Goal: Book appointment/travel/reservation

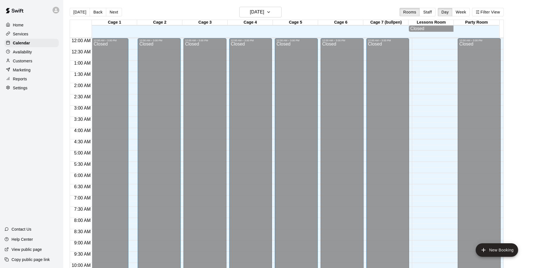
scroll to position [285, 0]
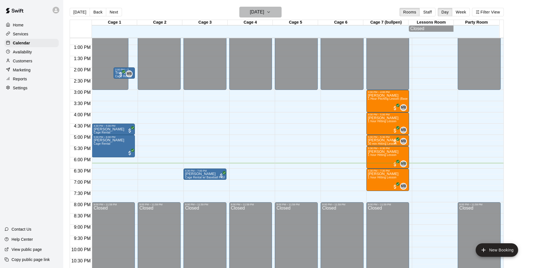
click at [271, 12] on icon "button" at bounding box center [268, 12] width 4 height 7
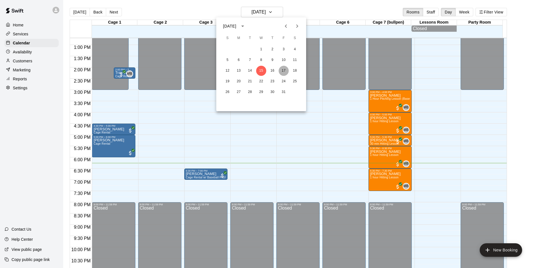
drag, startPoint x: 283, startPoint y: 69, endPoint x: 286, endPoint y: 70, distance: 3.0
click at [286, 70] on button "17" at bounding box center [284, 71] width 10 height 10
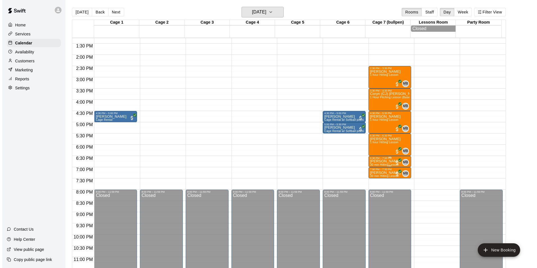
scroll to position [304, 0]
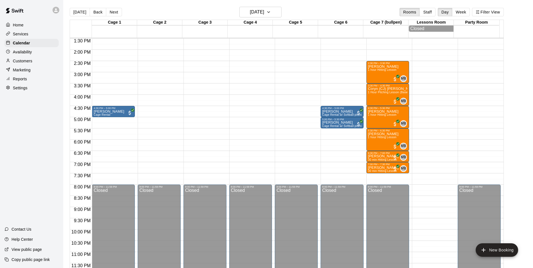
click at [376, 177] on div "12:00 AM – 11:00 AM Closed 11:00 AM – 12:00 PM [PERSON_NAME] Stains 1 hour Hitt…" at bounding box center [387, 4] width 43 height 539
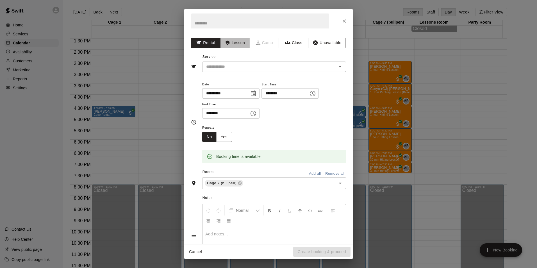
click at [233, 42] on button "Lesson" at bounding box center [234, 43] width 29 height 10
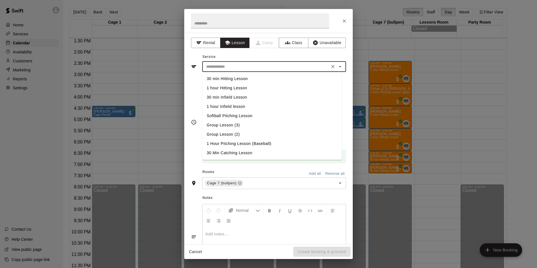
click at [237, 67] on input "text" at bounding box center [266, 66] width 124 height 7
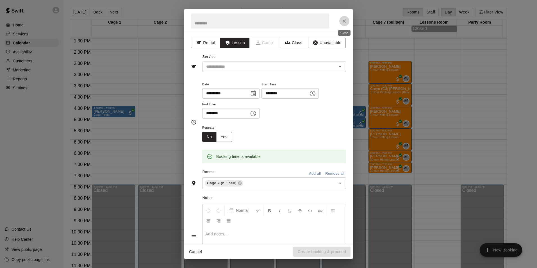
click at [341, 23] on icon "Close" at bounding box center [344, 21] width 6 height 6
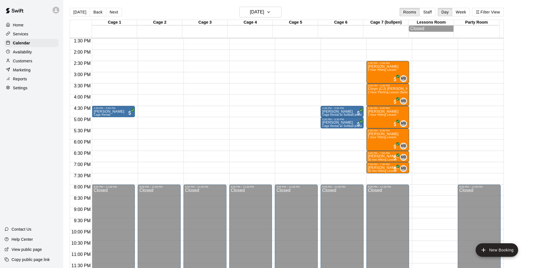
click at [369, 176] on div "12:00 AM – 11:00 AM Closed 11:00 AM – 12:00 PM [PERSON_NAME] Stains 1 hour Hitt…" at bounding box center [387, 4] width 43 height 539
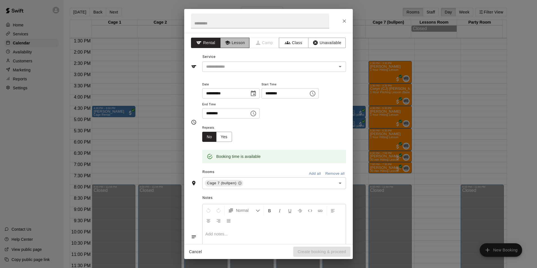
click at [230, 44] on button "Lesson" at bounding box center [234, 43] width 29 height 10
click at [238, 65] on input "text" at bounding box center [266, 66] width 124 height 7
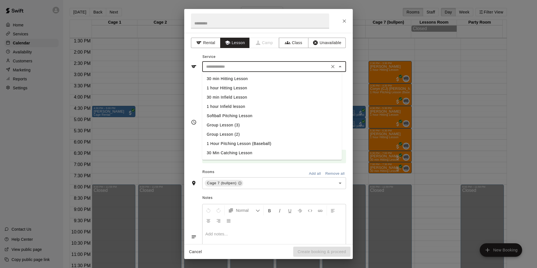
click at [246, 80] on li "30 min Hitting Lesson" at bounding box center [272, 78] width 140 height 9
type input "**********"
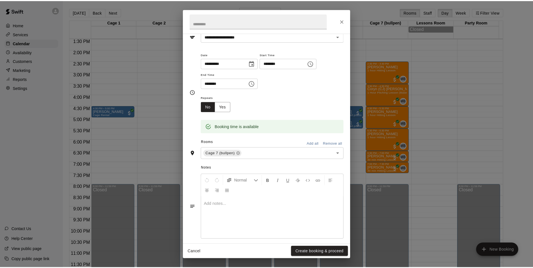
scroll to position [36, 0]
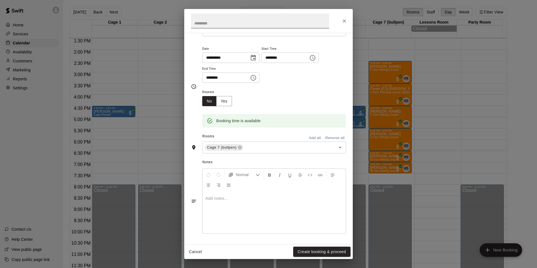
click at [221, 24] on input "text" at bounding box center [260, 20] width 138 height 15
click at [328, 249] on button "Create booking & proceed" at bounding box center [321, 252] width 57 height 10
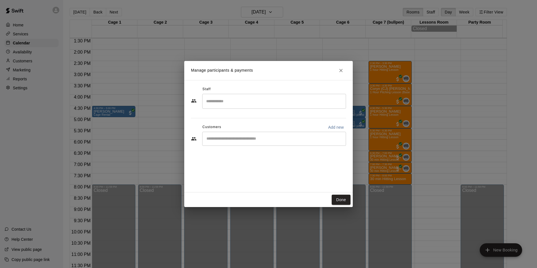
click at [213, 105] on input "Search staff" at bounding box center [274, 101] width 139 height 10
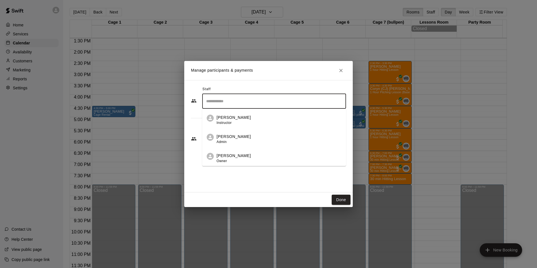
click at [231, 136] on p "[PERSON_NAME]" at bounding box center [233, 137] width 34 height 6
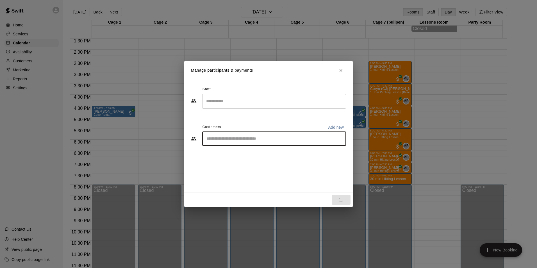
click at [242, 141] on input "Start typing to search customers..." at bounding box center [274, 139] width 139 height 6
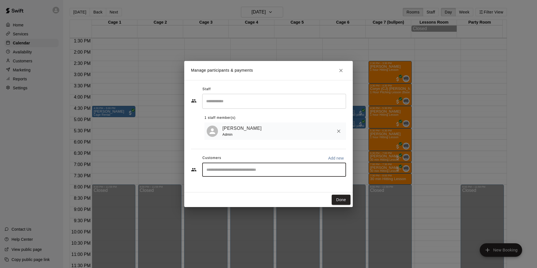
click at [255, 172] on input "Start typing to search customers..." at bounding box center [274, 170] width 139 height 6
type input "****"
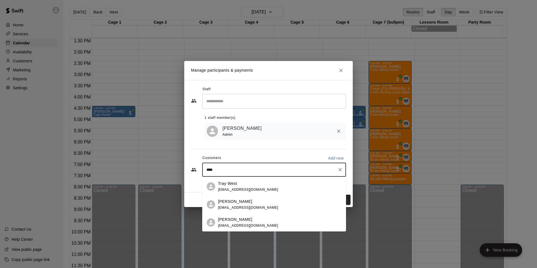
click at [234, 220] on p "[PERSON_NAME]" at bounding box center [235, 219] width 34 height 6
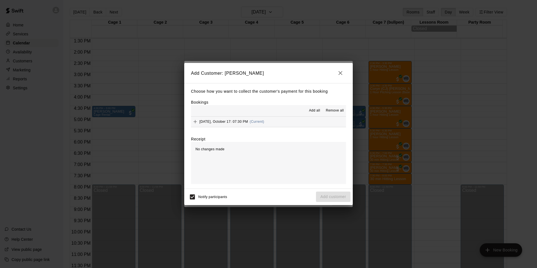
click at [311, 110] on span "Add all" at bounding box center [314, 111] width 11 height 6
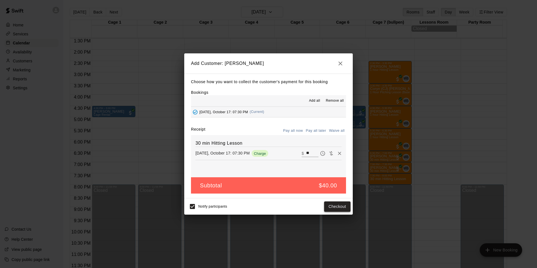
click at [337, 207] on button "Checkout" at bounding box center [337, 206] width 26 height 10
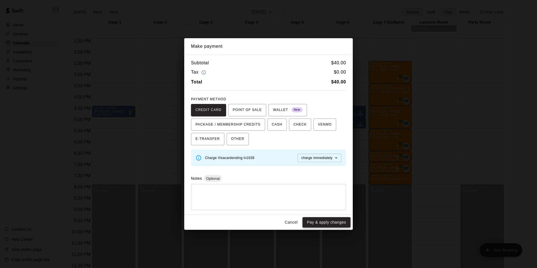
click at [325, 221] on button "Pay & apply changes" at bounding box center [326, 222] width 48 height 10
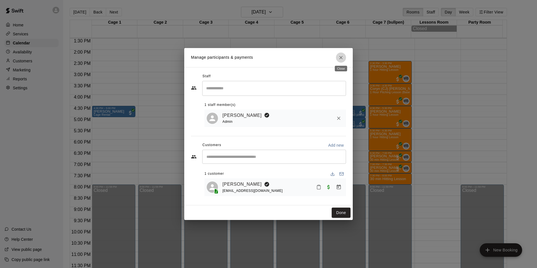
click at [343, 57] on icon "Close" at bounding box center [341, 58] width 6 height 6
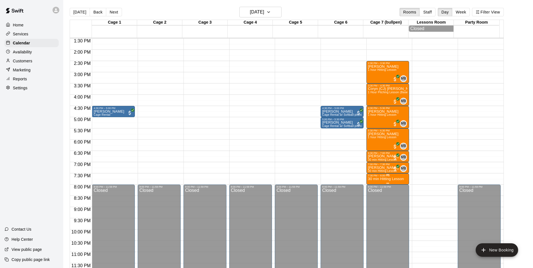
click at [387, 179] on p "30 min Hitting Lesson" at bounding box center [386, 179] width 36 height 0
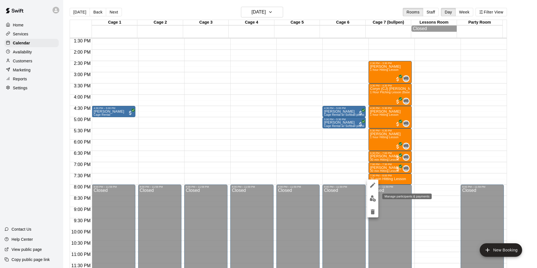
click at [371, 197] on img "edit" at bounding box center [373, 198] width 6 height 6
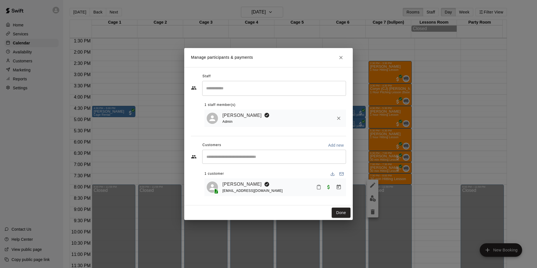
click at [283, 188] on div "[PERSON_NAME] [EMAIL_ADDRESS][DOMAIN_NAME]" at bounding box center [282, 187] width 121 height 13
click at [345, 210] on button "Done" at bounding box center [341, 213] width 19 height 10
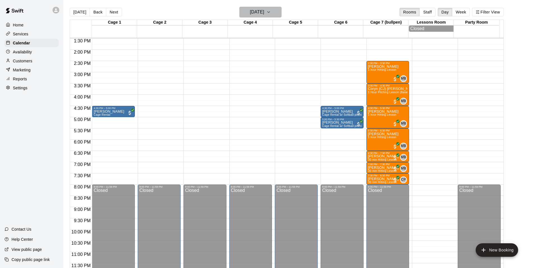
click at [271, 13] on icon "button" at bounding box center [268, 12] width 4 height 7
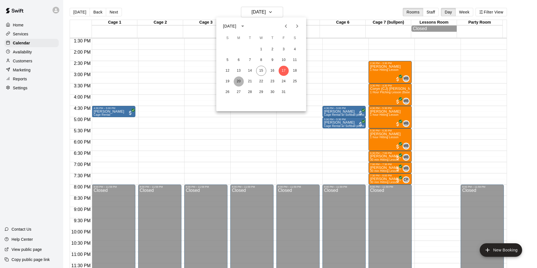
click at [240, 82] on button "20" at bounding box center [239, 81] width 10 height 10
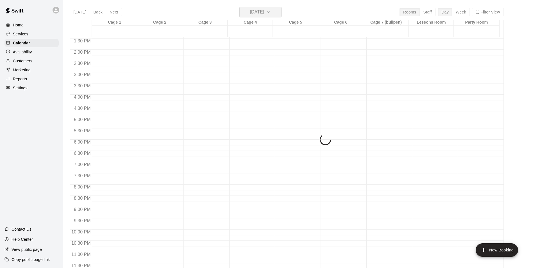
scroll to position [304, 0]
